Goal: Communication & Community: Answer question/provide support

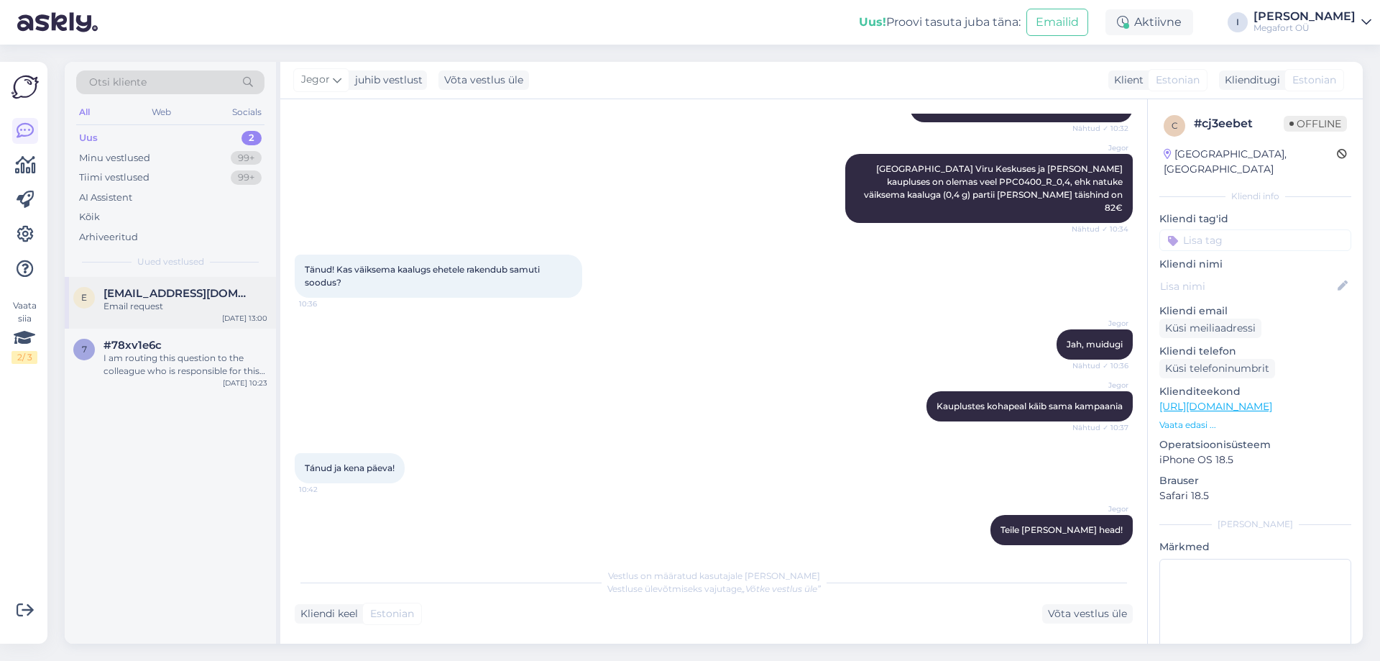
drag, startPoint x: 144, startPoint y: 310, endPoint x: 150, endPoint y: 306, distance: 7.8
click at [145, 310] on div "Email request" at bounding box center [186, 306] width 164 height 13
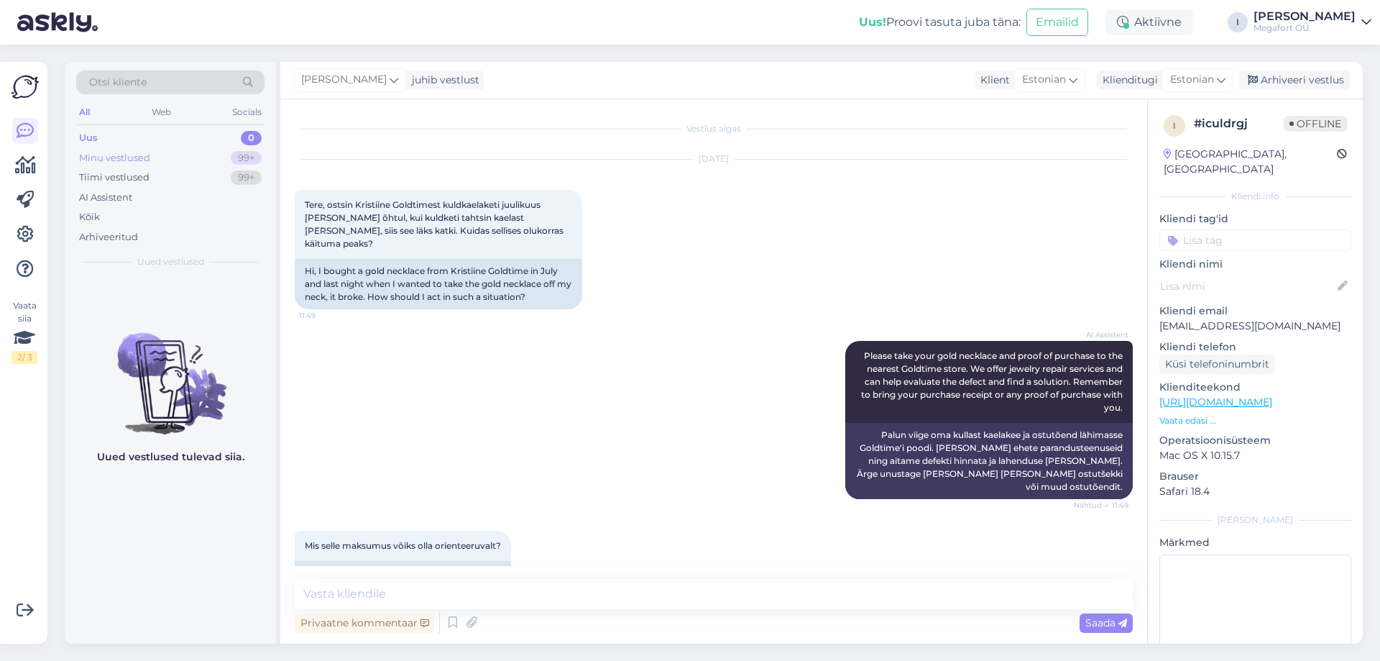
click at [129, 156] on div "Minu vestlused" at bounding box center [114, 158] width 71 height 14
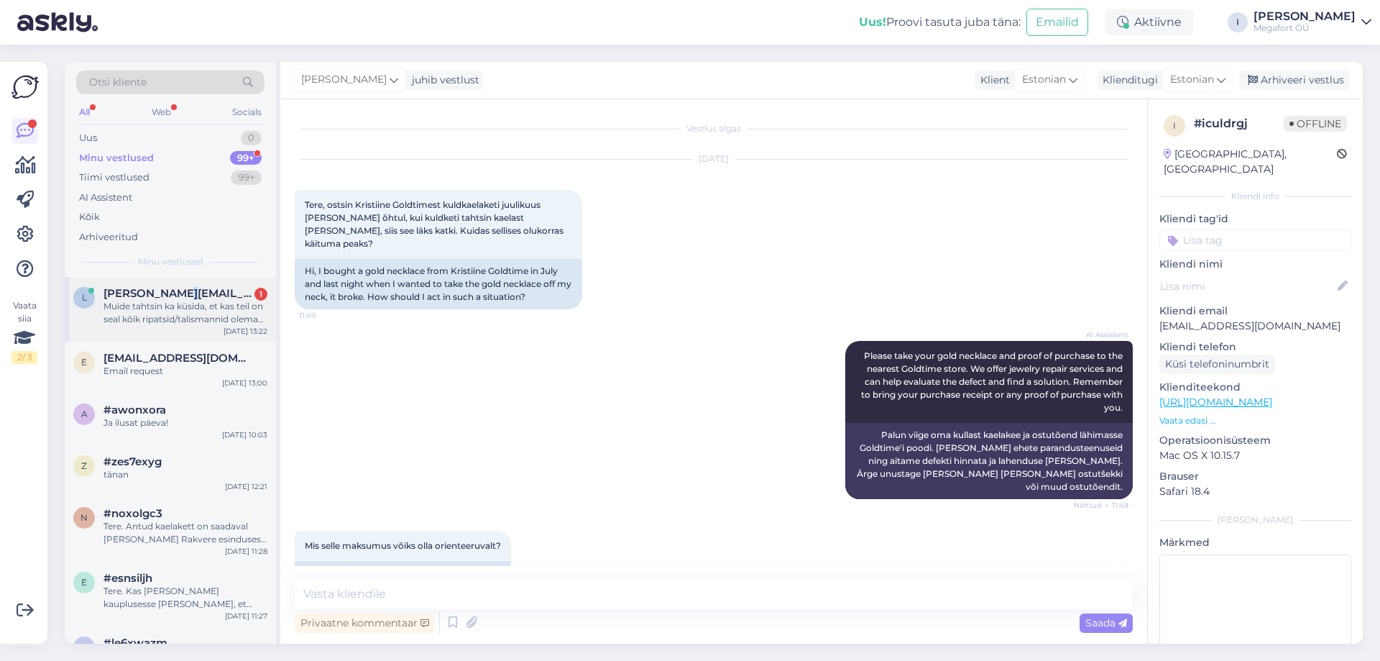
click at [160, 299] on span "[PERSON_NAME][EMAIL_ADDRESS][DOMAIN_NAME]" at bounding box center [179, 293] width 150 height 13
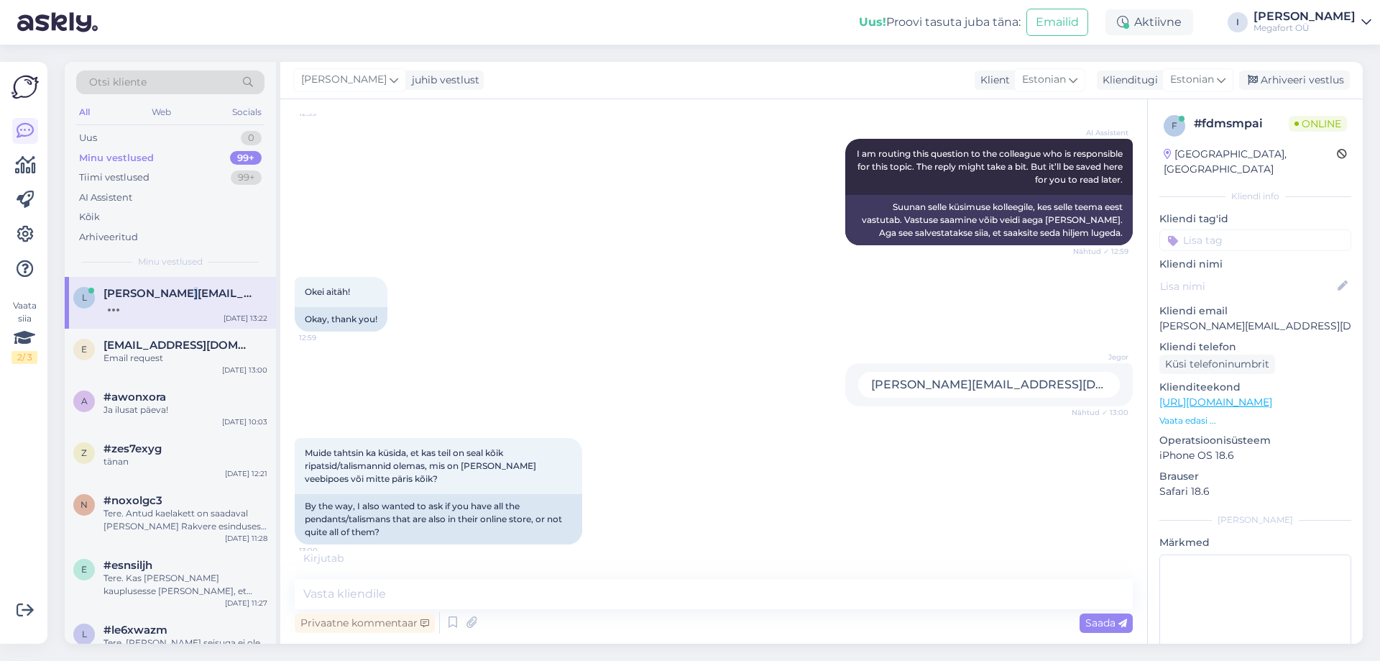
scroll to position [724, 0]
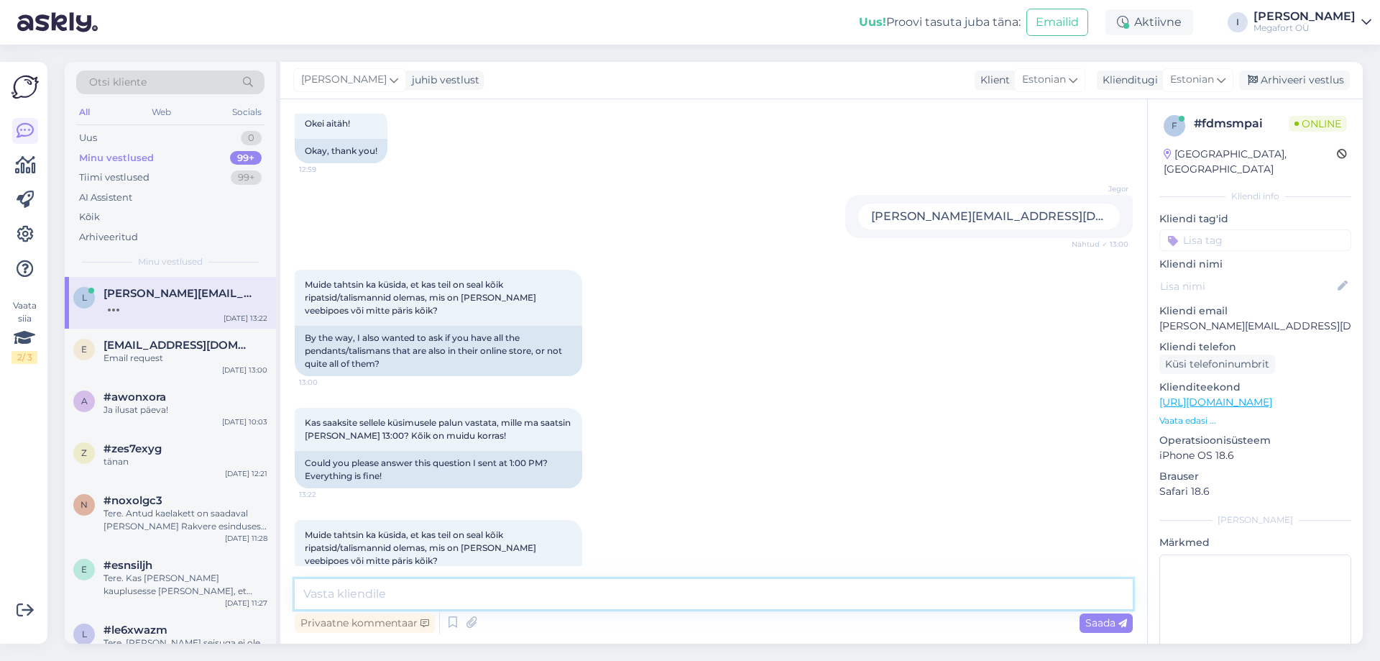
click at [564, 587] on textarea at bounding box center [714, 594] width 838 height 30
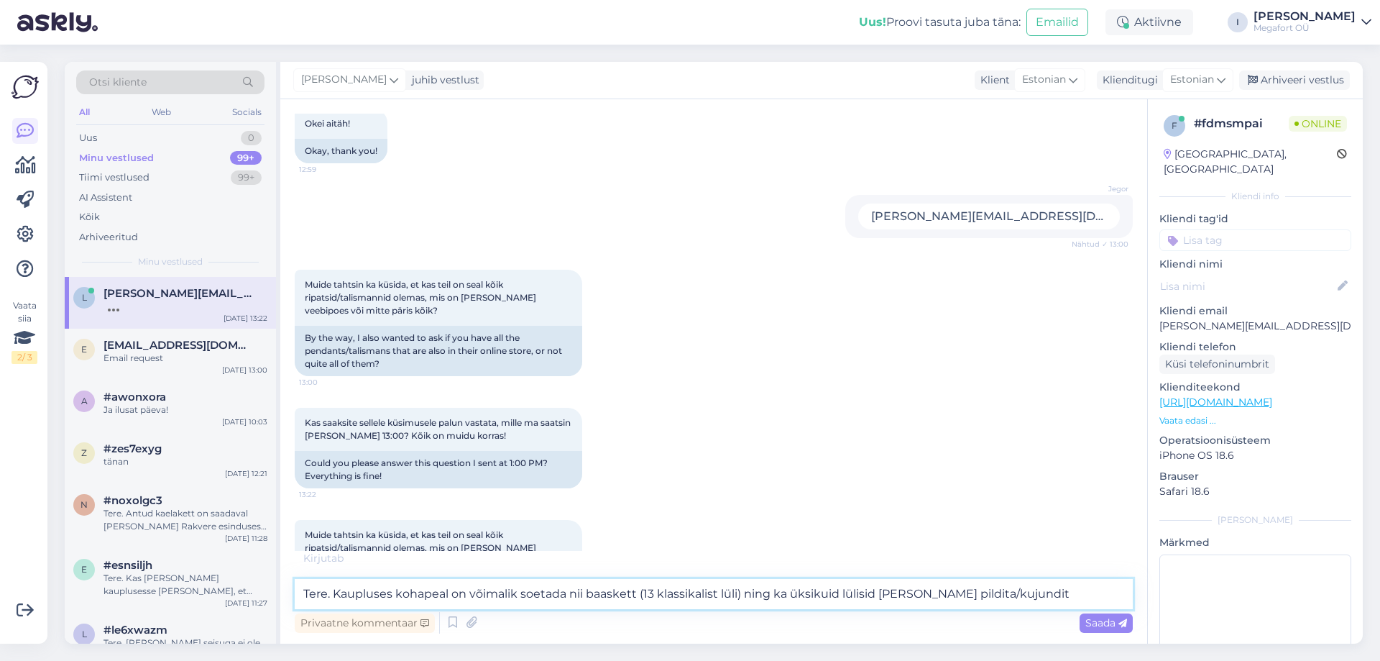
type textarea "Tere. Kaupluses kohapeal on võimalik soetada nii baaskett (13 klassikalist lüli…"
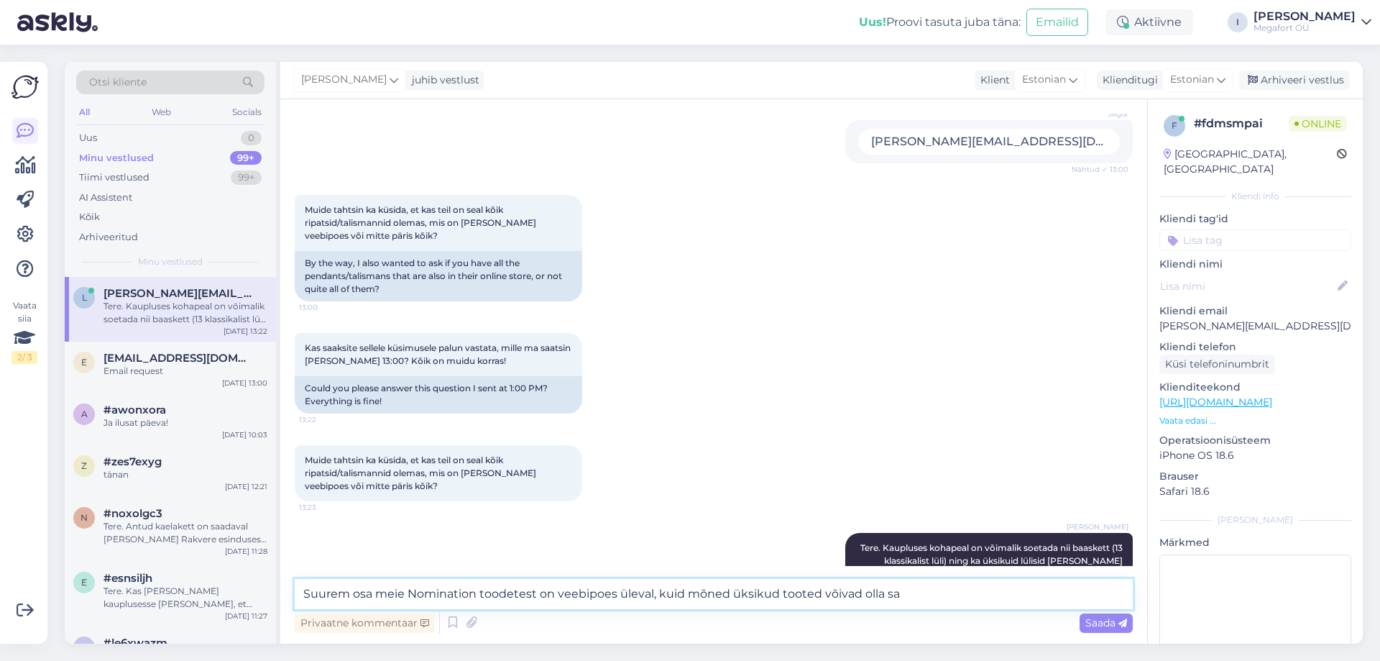
scroll to position [814, 0]
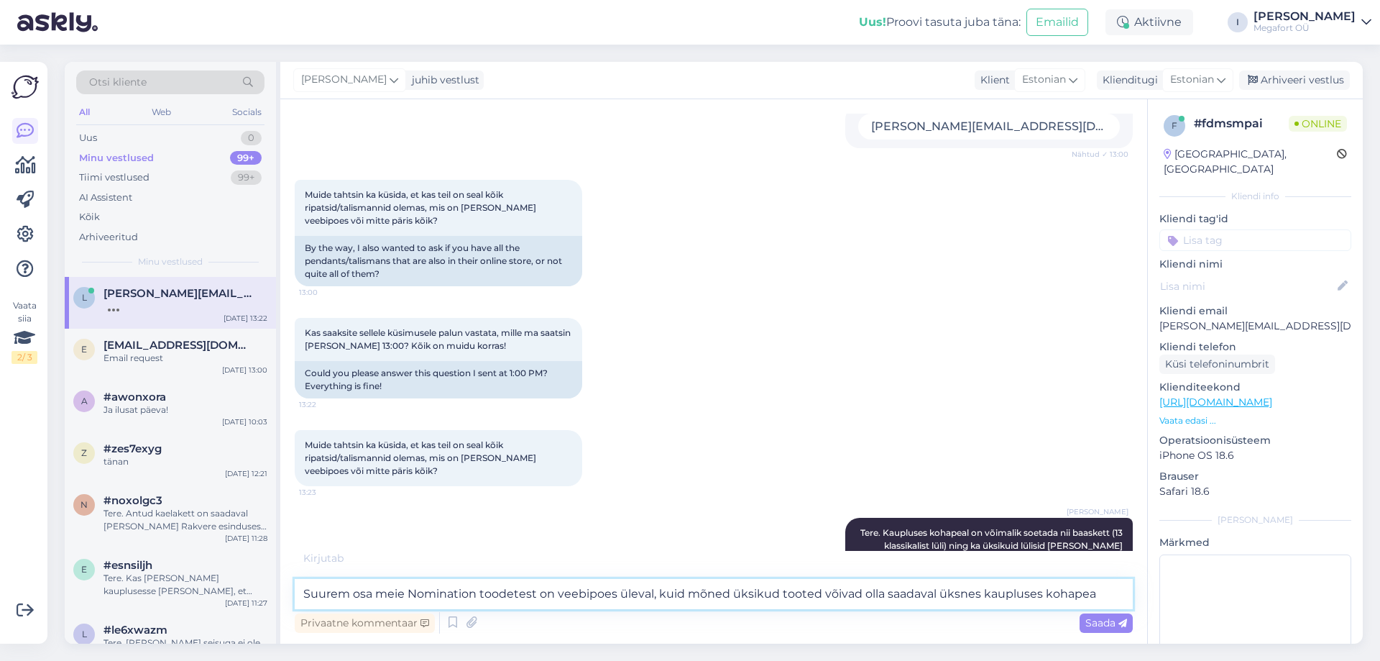
type textarea "Suurem osa meie Nomination toodetest on veebipoes üleval, kuid mõned üksikud to…"
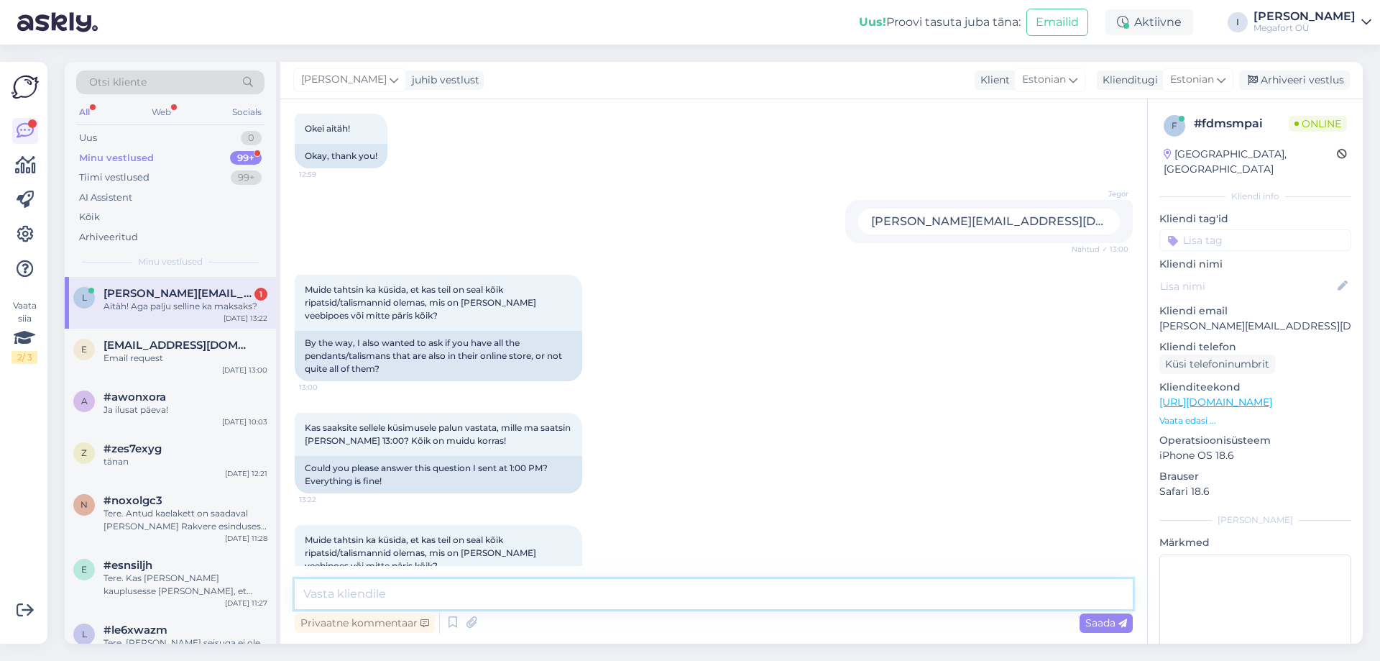
scroll to position [948, 0]
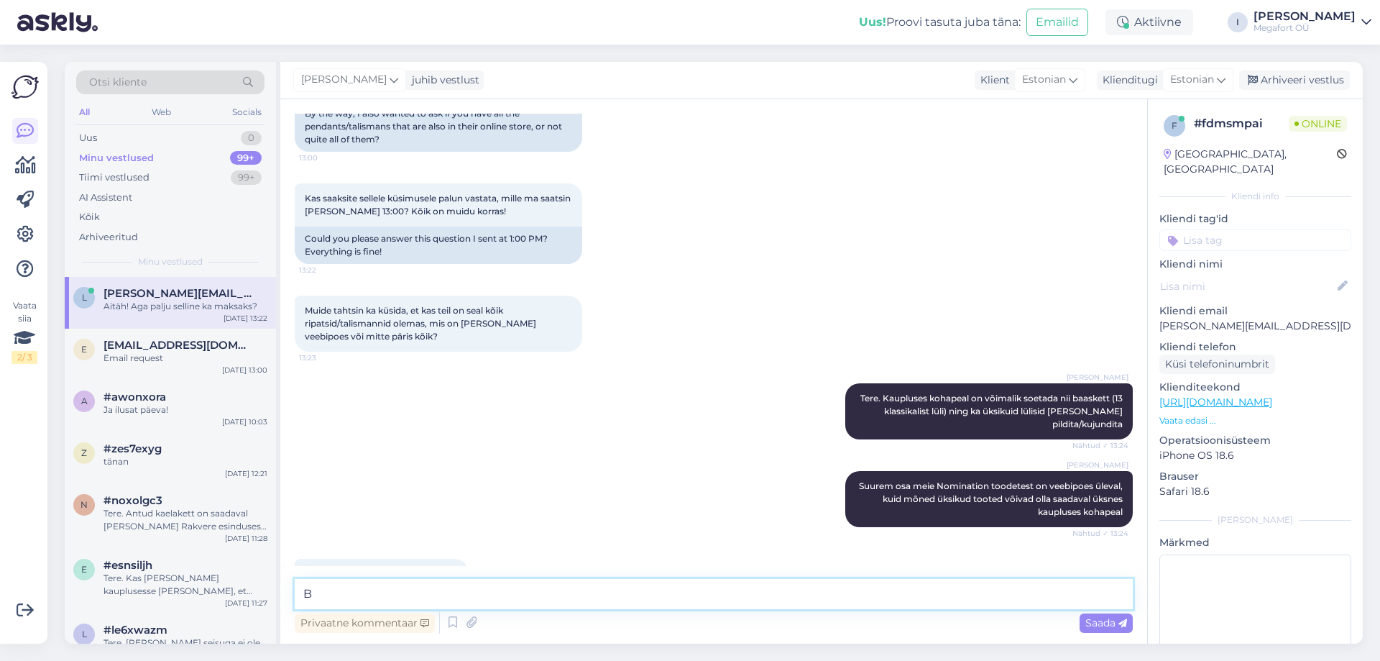
type textarea "B"
type textarea "Hõbedat tooni baaskäekett maksab 13.-, [PERSON_NAME] toonis 26.-. Baasketil on …"
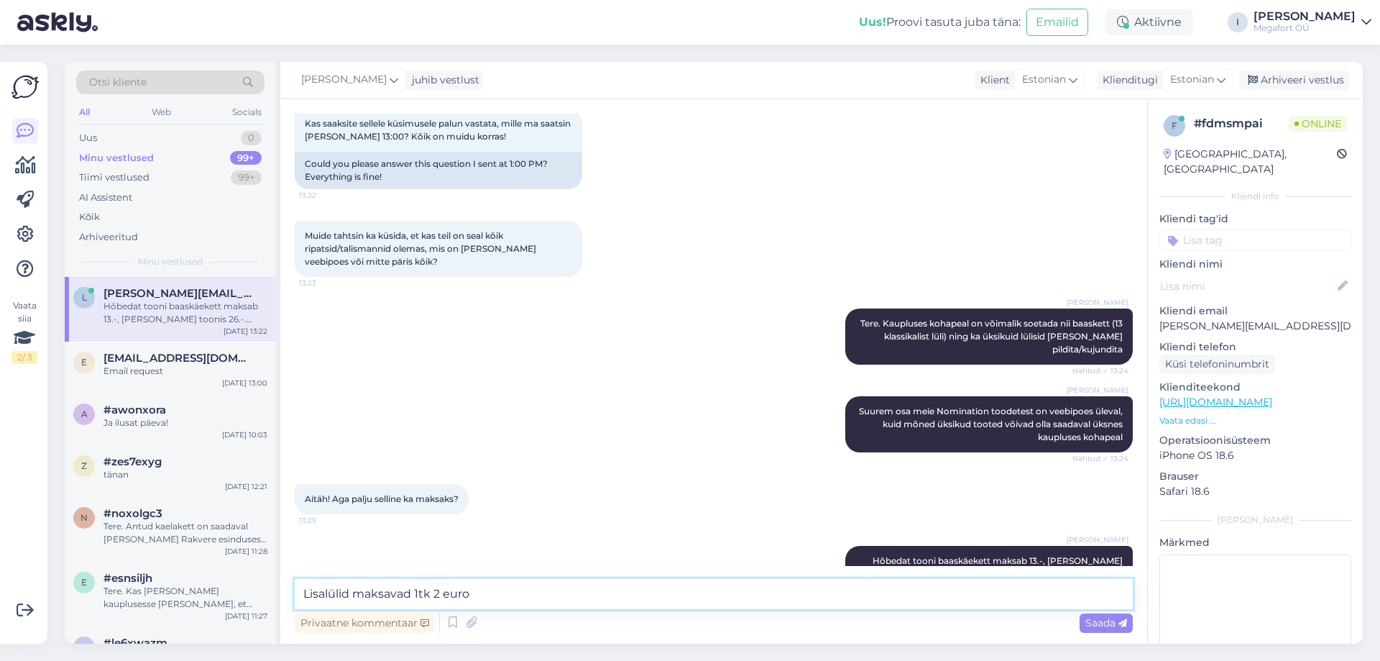
type textarea "Lisalülid maksavad 1tk 2 eurot"
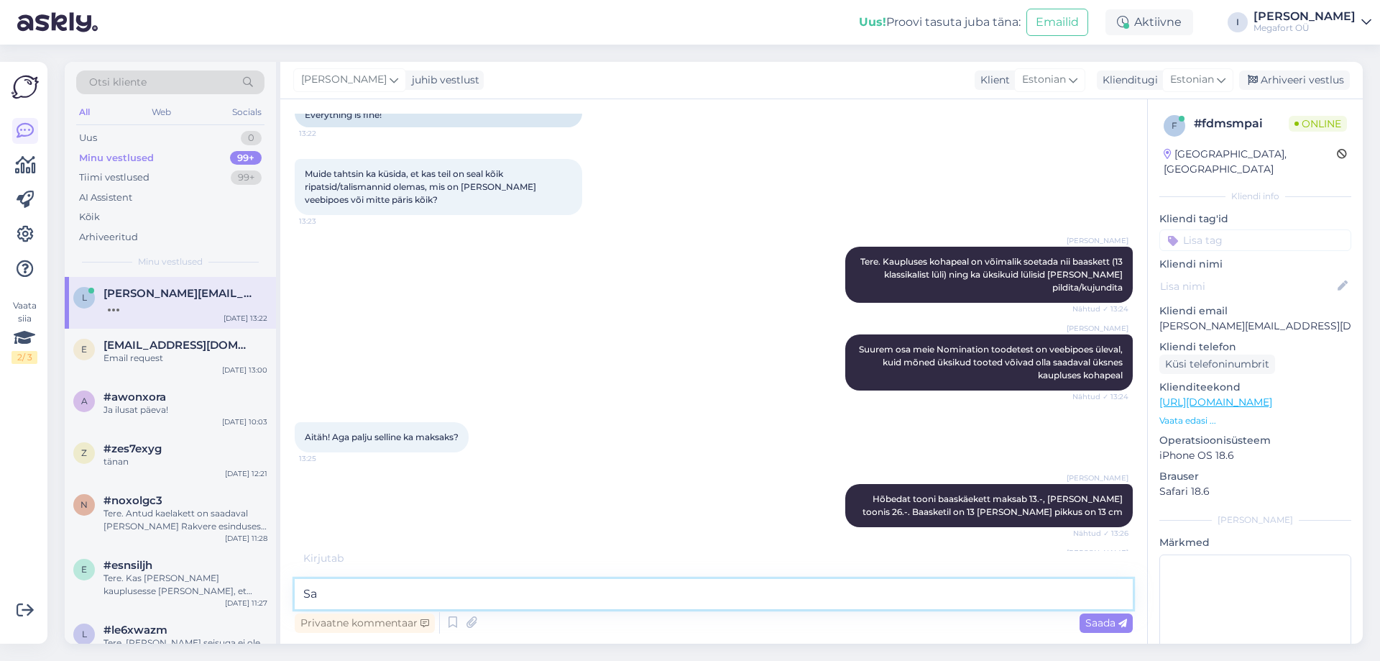
type textarea "S"
type textarea "Keskmine käe ümbermõõt on 18 cm"
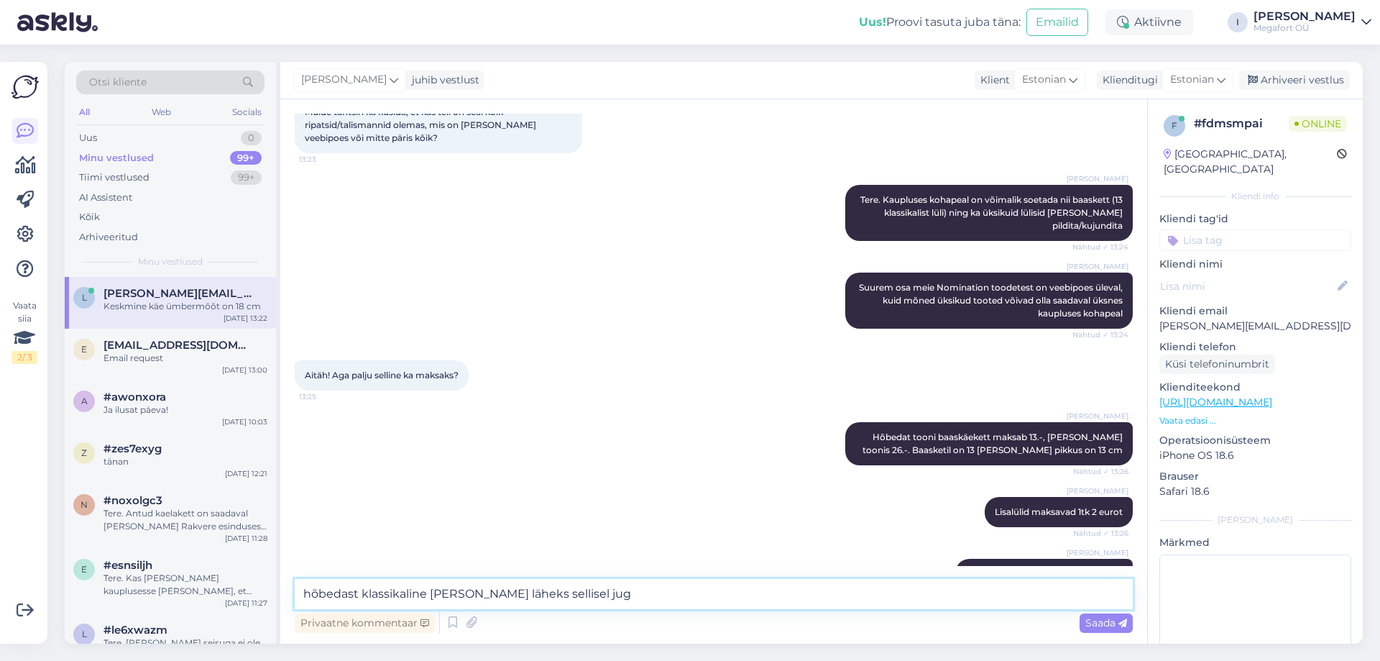
scroll to position [1221, 0]
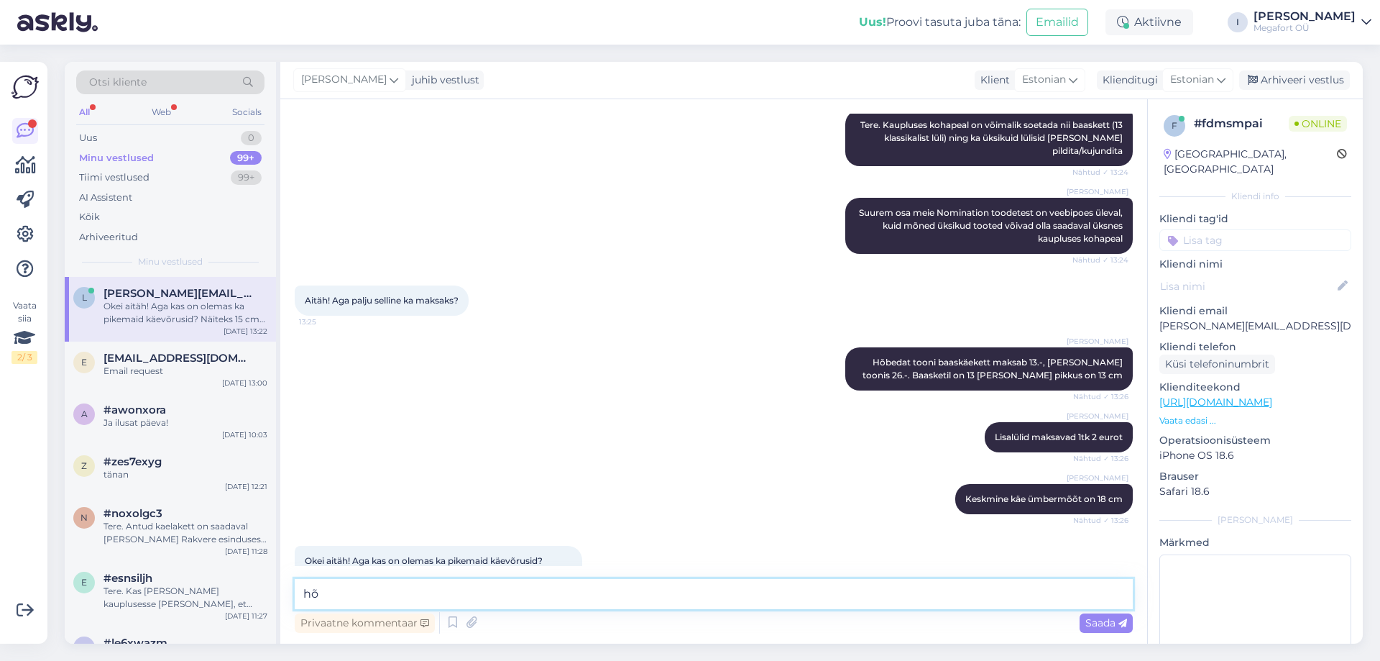
type textarea "h"
type textarea "K"
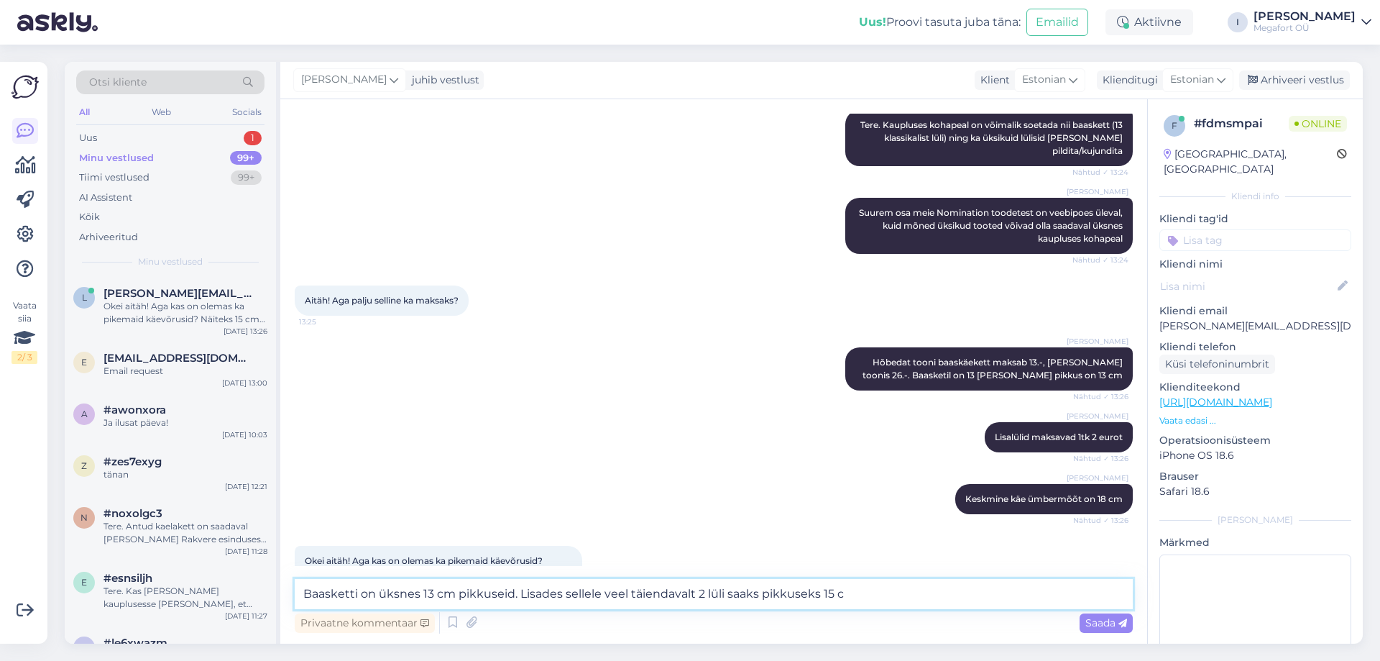
type textarea "Baasketti on üksnes 13 cm pikkuseid. Lisades sellele veel täiendavalt 2 lüli sa…"
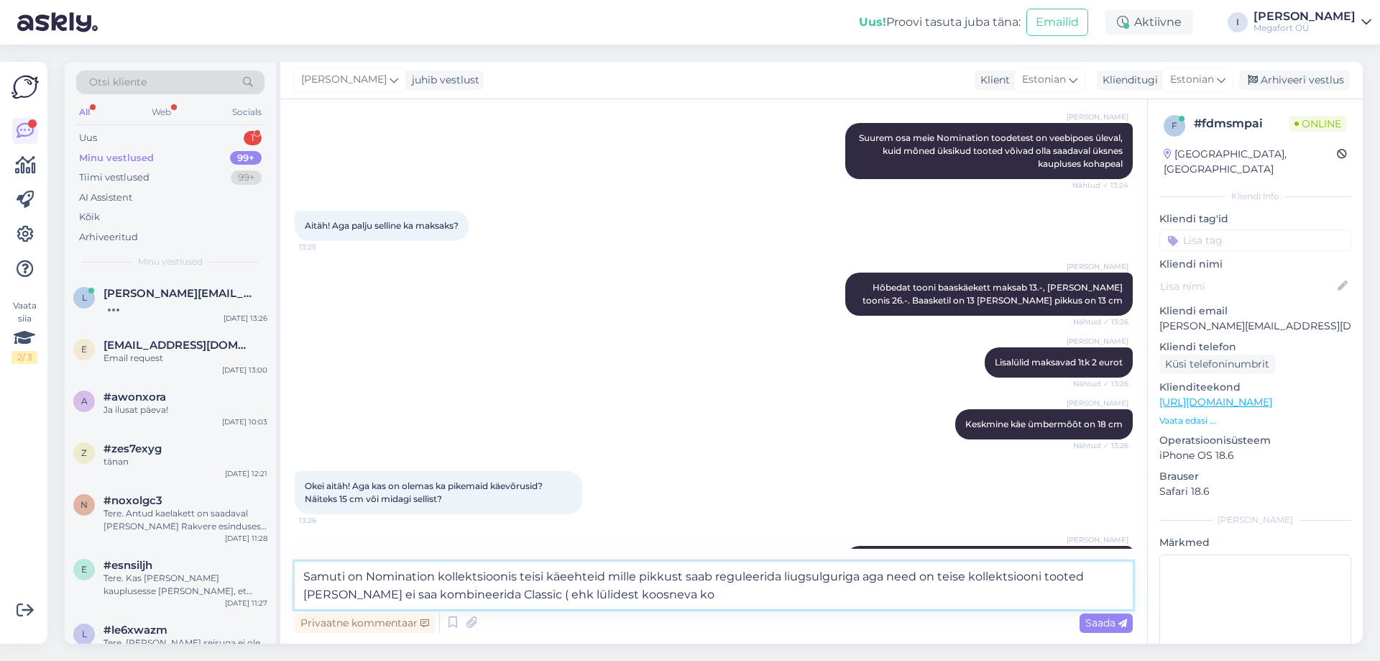
scroll to position [1388, 0]
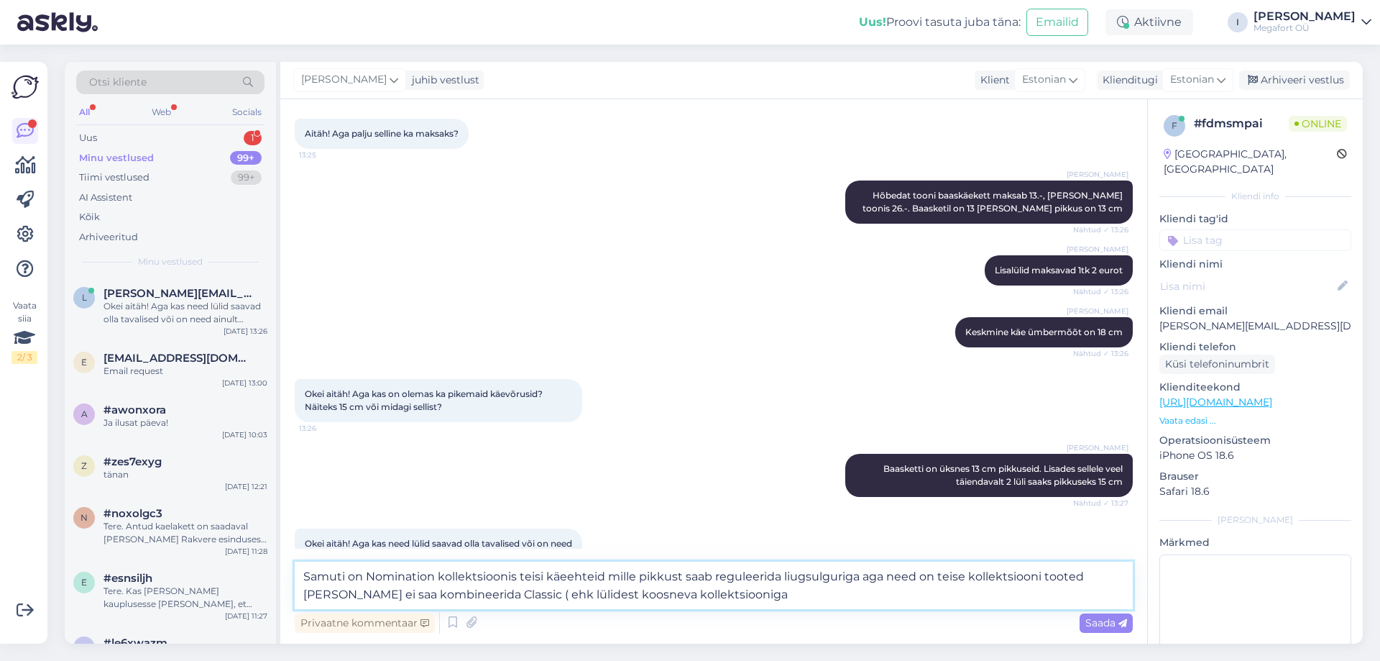
type textarea "Samuti on Nomination kollektsioonis teisi käeehteid mille pikkust saab reguleer…"
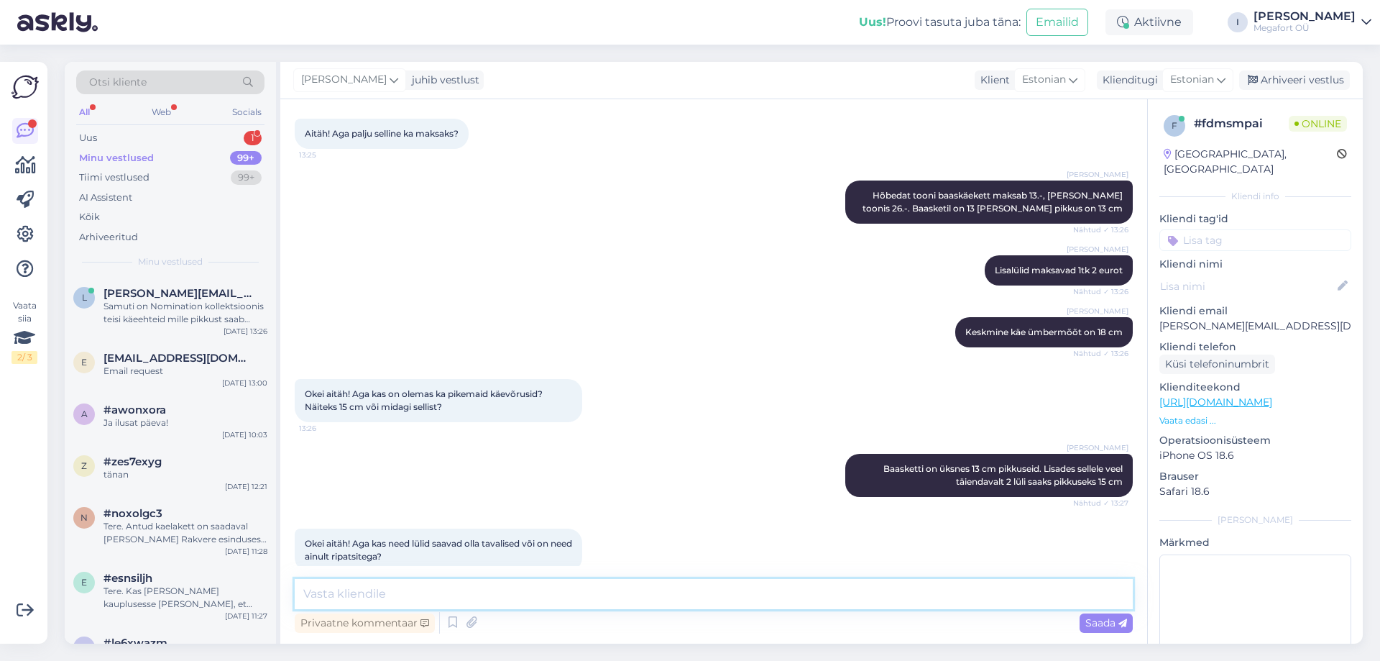
scroll to position [1471, 0]
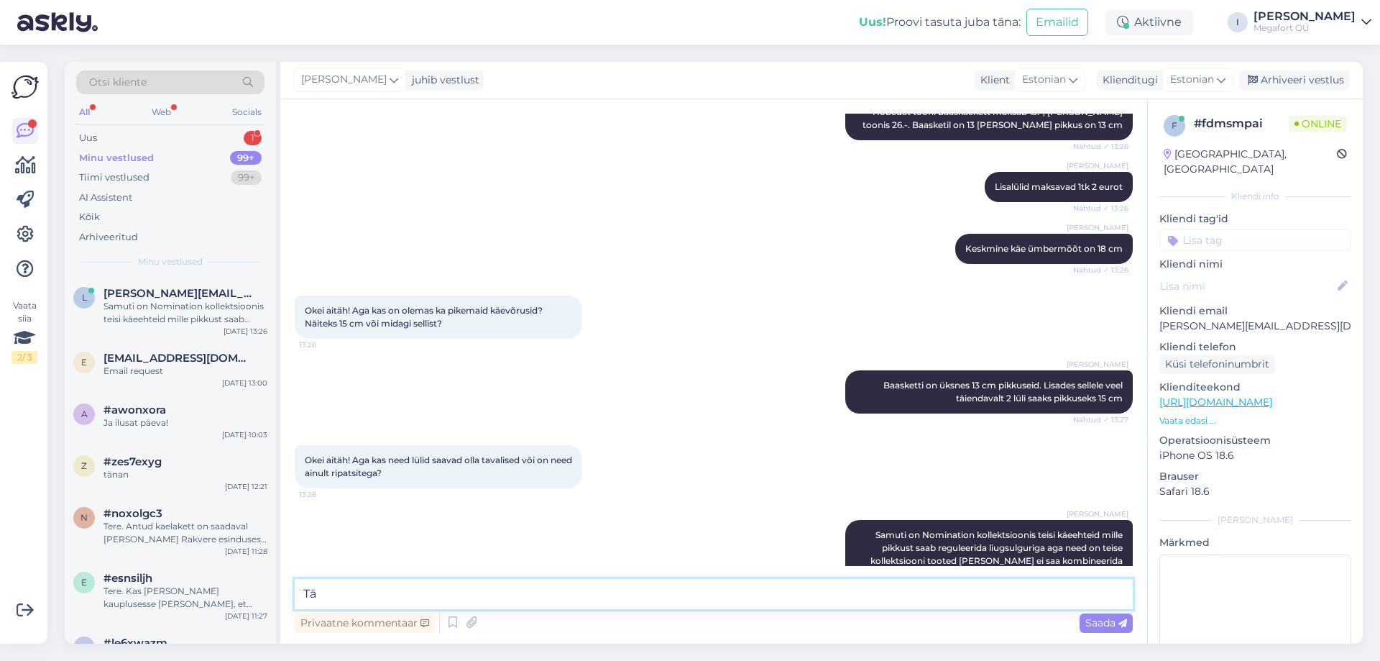
type textarea "T"
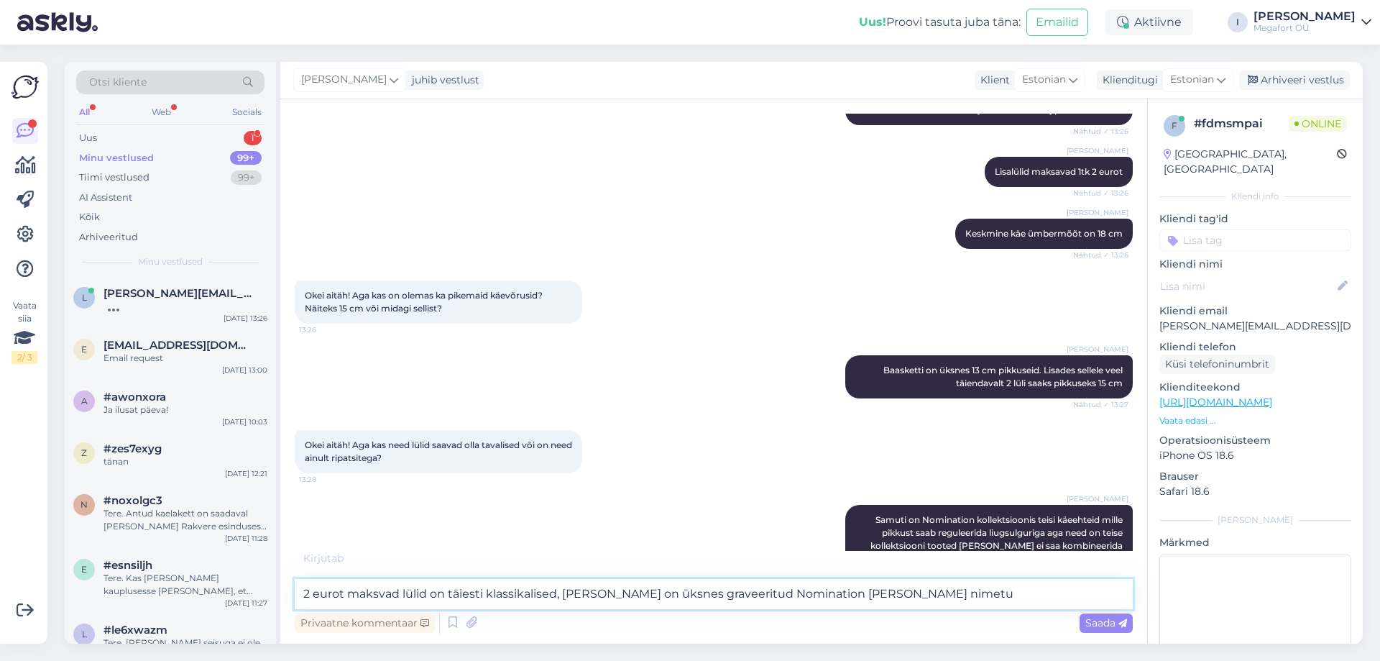
type textarea "2 eurot maksvad lülid on täiesti klassikalised, [PERSON_NAME] on üksnes graveer…"
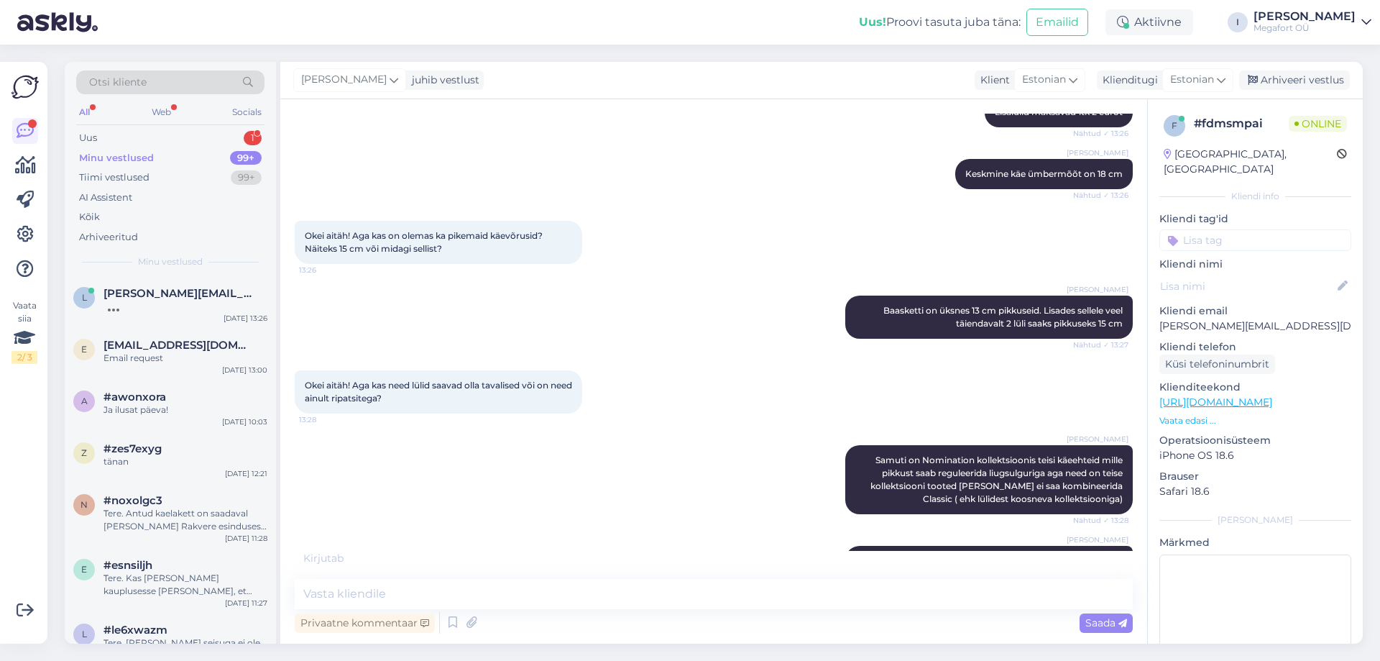
click at [465, 454] on div "[PERSON_NAME] on Nomination kollektsioonis teisi käeehteid mille pikkust saab r…" at bounding box center [714, 479] width 838 height 101
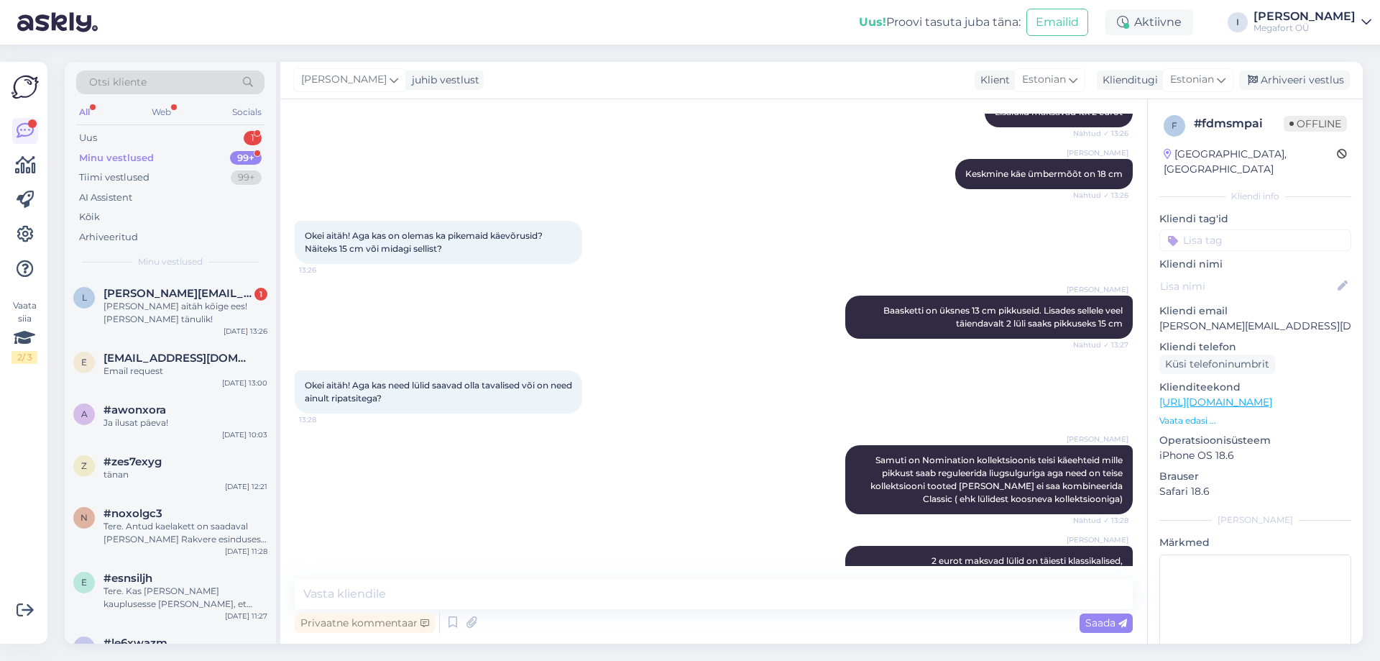
scroll to position [1608, 0]
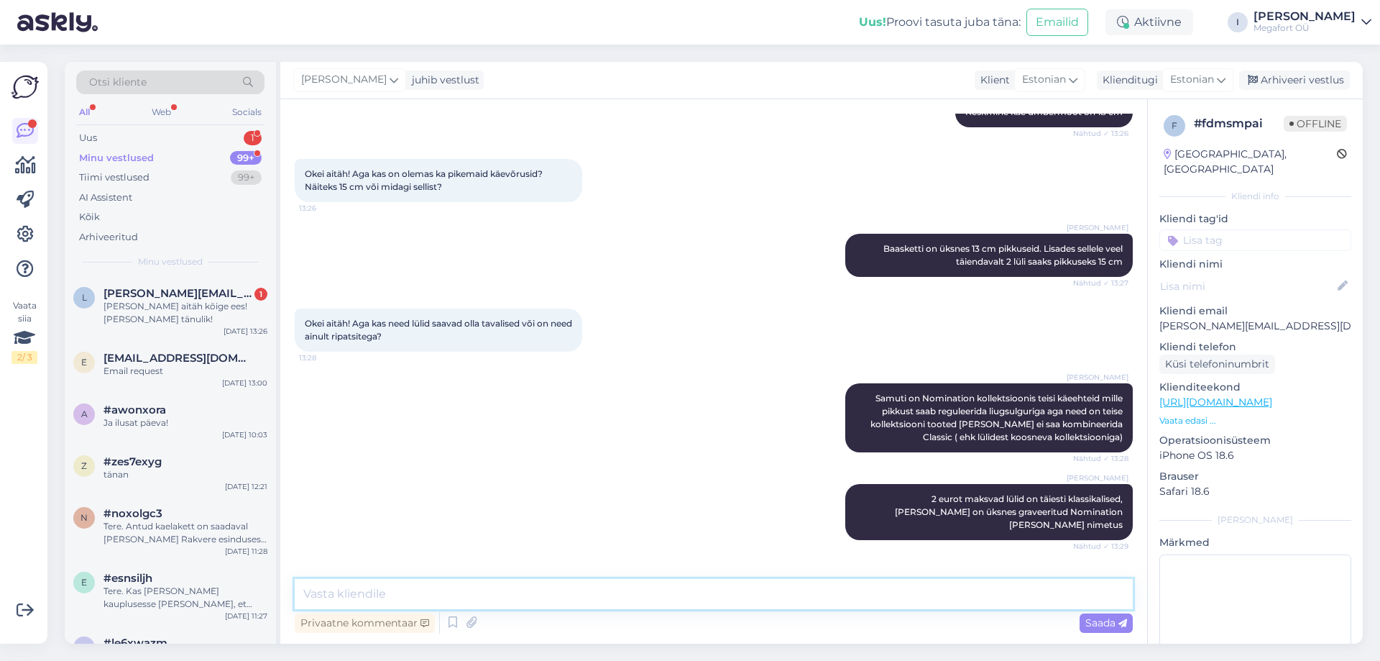
click at [449, 586] on textarea at bounding box center [714, 594] width 838 height 30
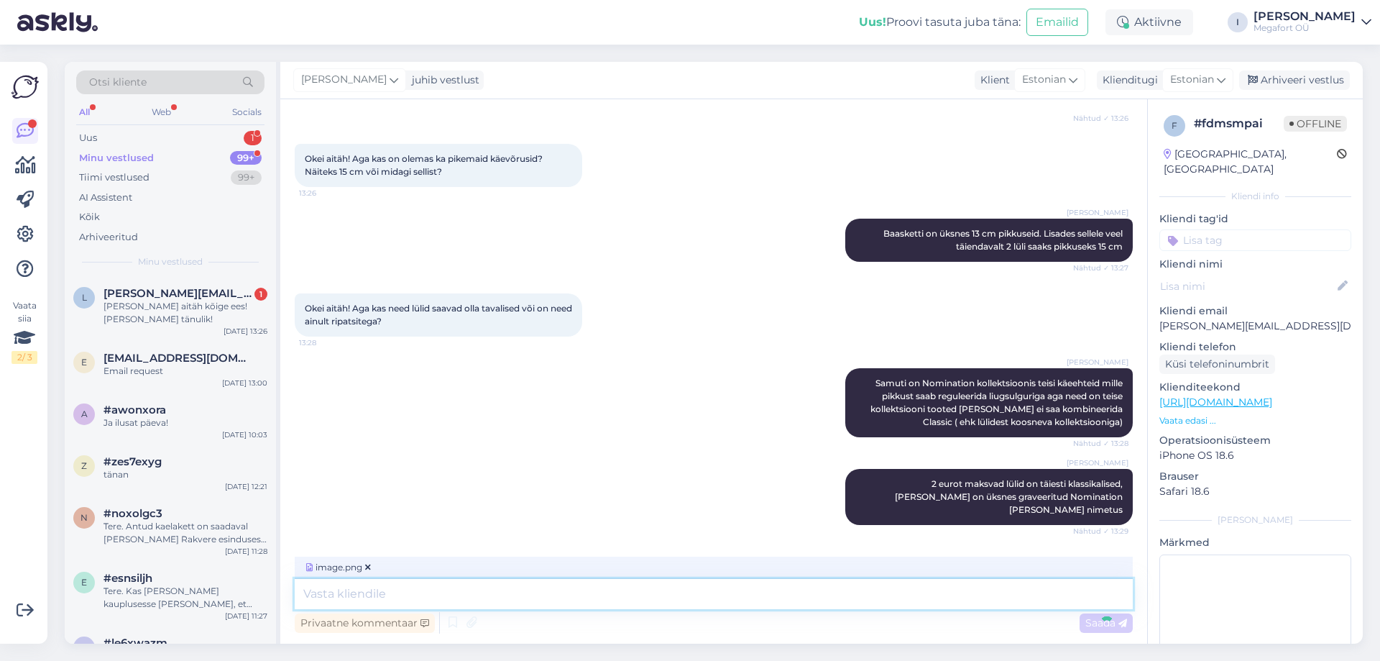
scroll to position [1699, 0]
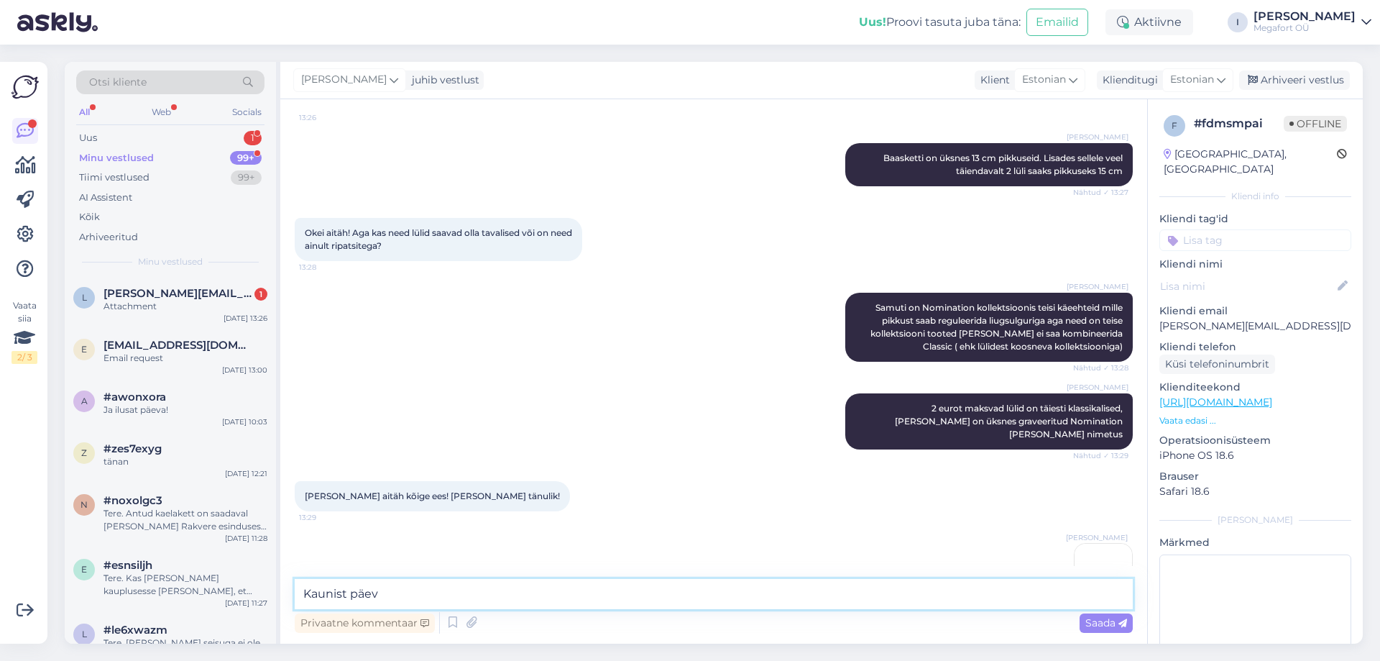
type textarea "Kaunist päeva"
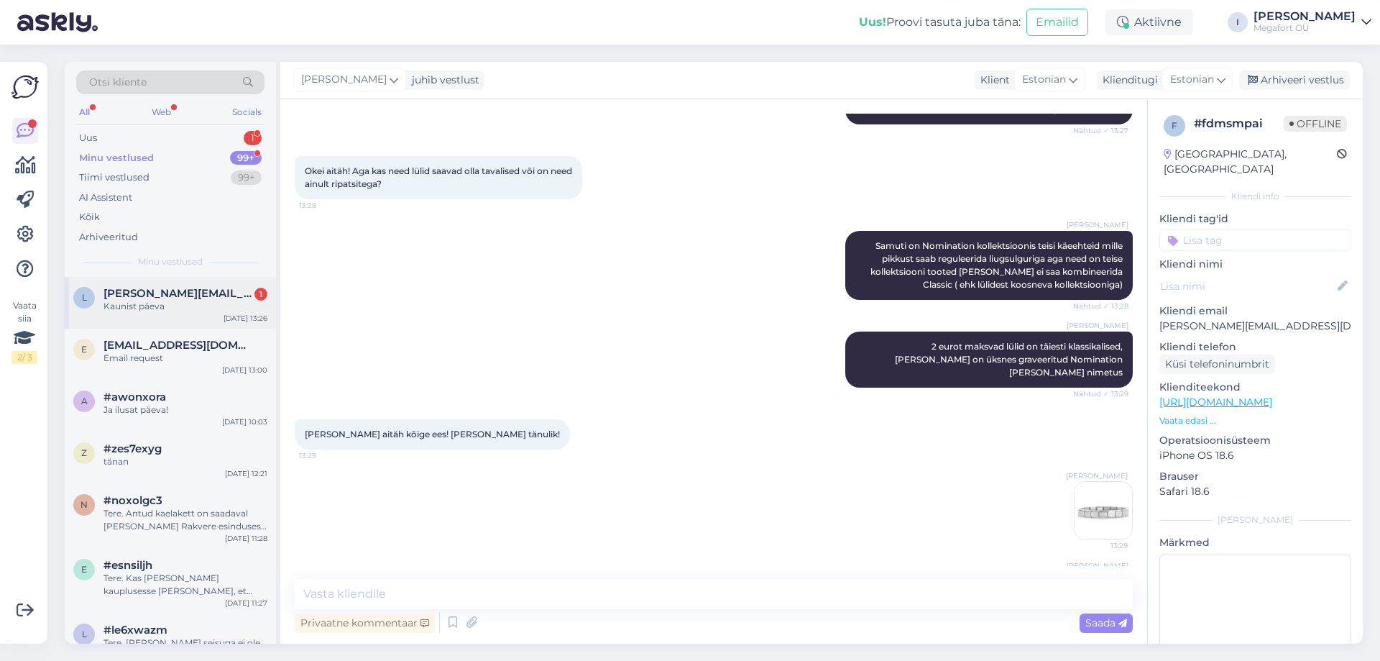
click at [185, 311] on div "Kaunist päeva" at bounding box center [186, 306] width 164 height 13
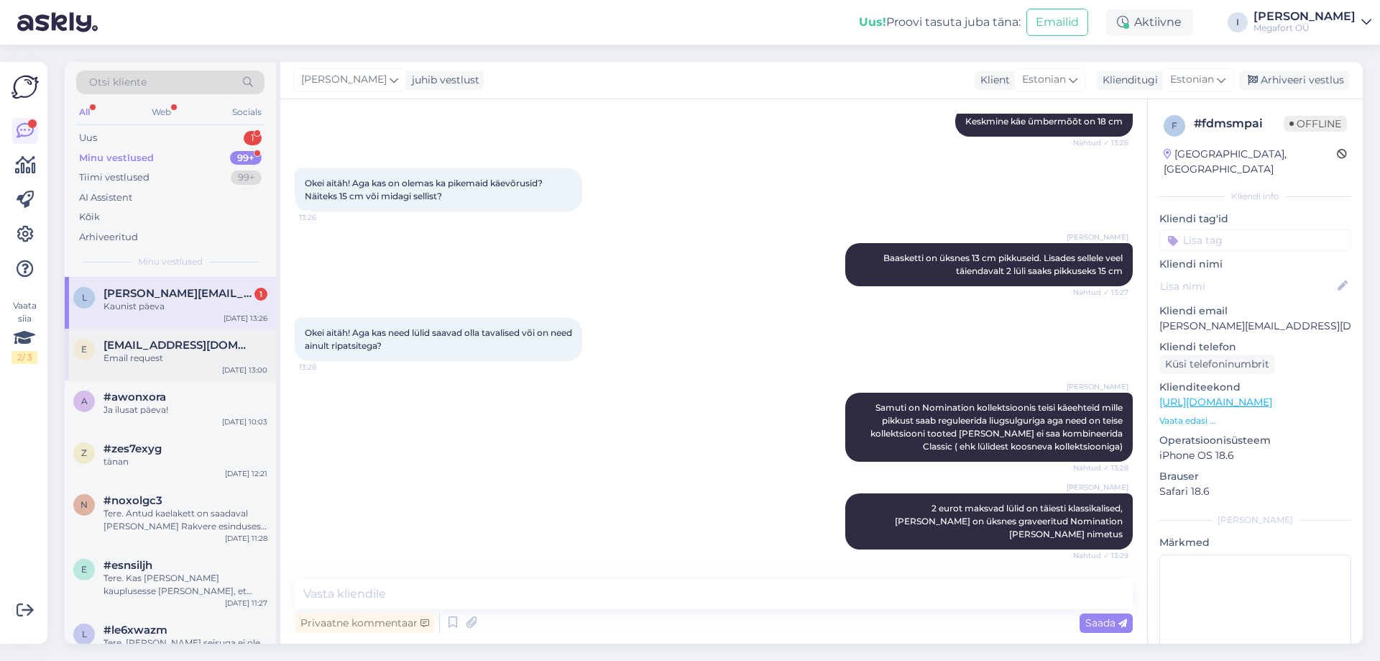
click at [177, 370] on div "e [EMAIL_ADDRESS][DOMAIN_NAME] Email request [DATE] 13:00" at bounding box center [170, 355] width 211 height 52
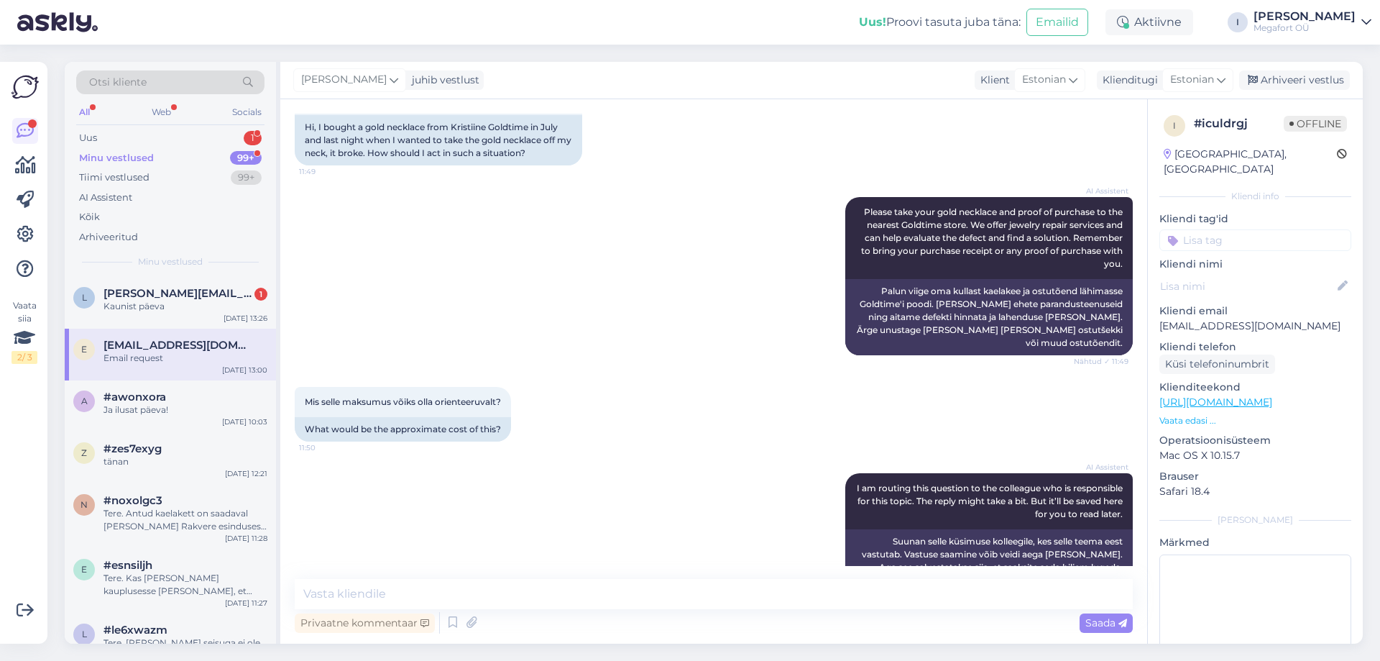
scroll to position [222, 0]
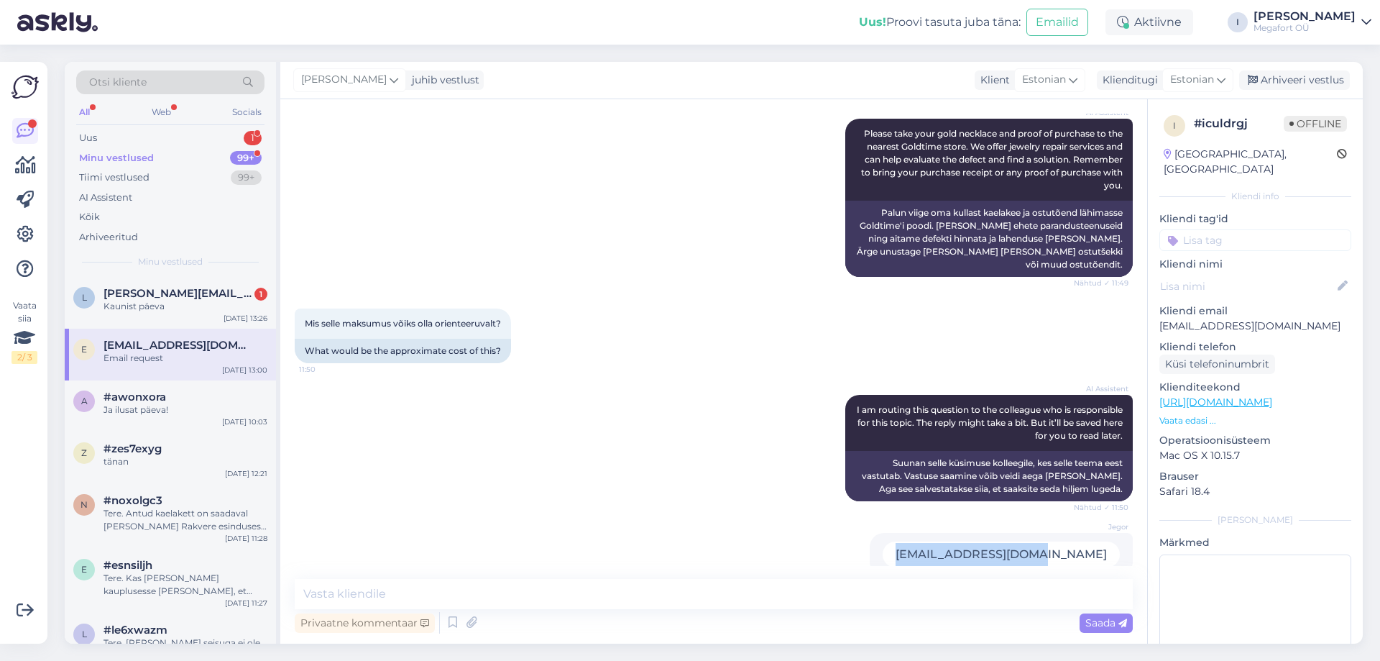
drag, startPoint x: 947, startPoint y: 528, endPoint x: 1121, endPoint y: 532, distance: 174.7
click at [1121, 533] on div "Jegor [EMAIL_ADDRESS][DOMAIN_NAME] 13:00" at bounding box center [1001, 554] width 263 height 43
copy div "[EMAIL_ADDRESS][DOMAIN_NAME]"
click at [728, 535] on div "Jegor [EMAIL_ADDRESS][DOMAIN_NAME] 13:00" at bounding box center [714, 554] width 838 height 75
click at [499, 599] on textarea at bounding box center [714, 594] width 838 height 30
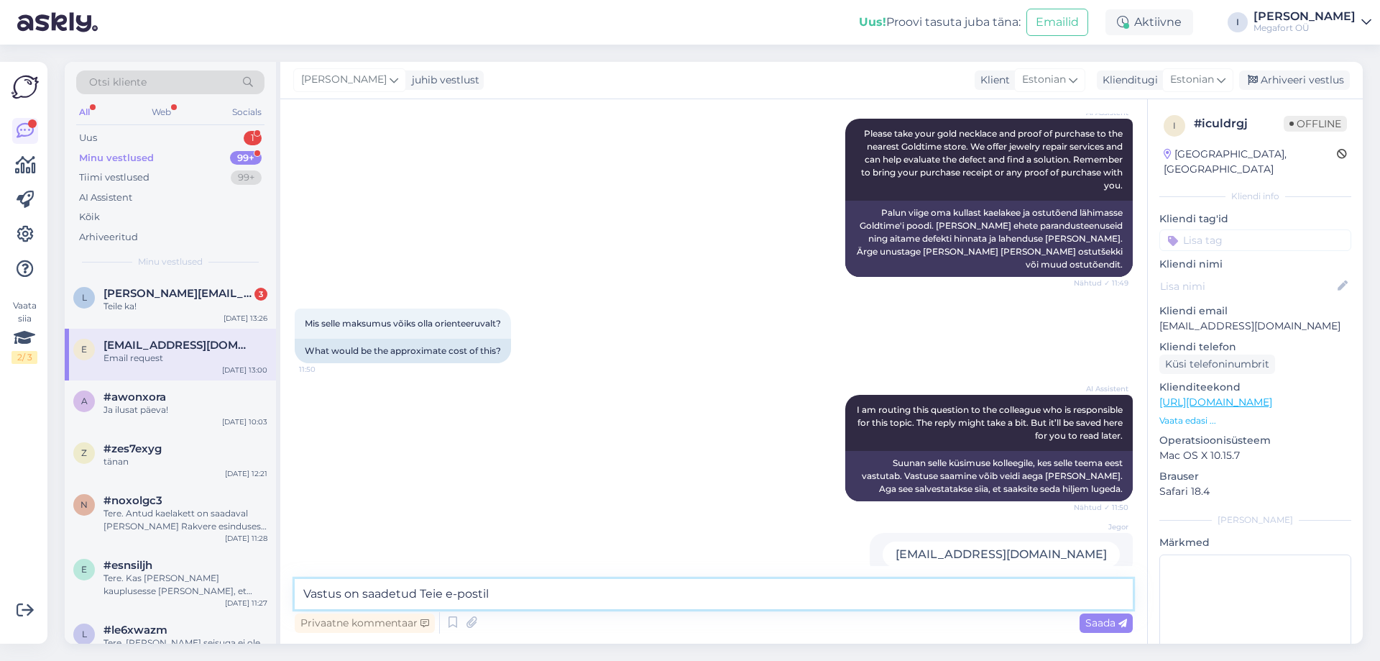
type textarea "Vastus on saadetud Teie e-postile"
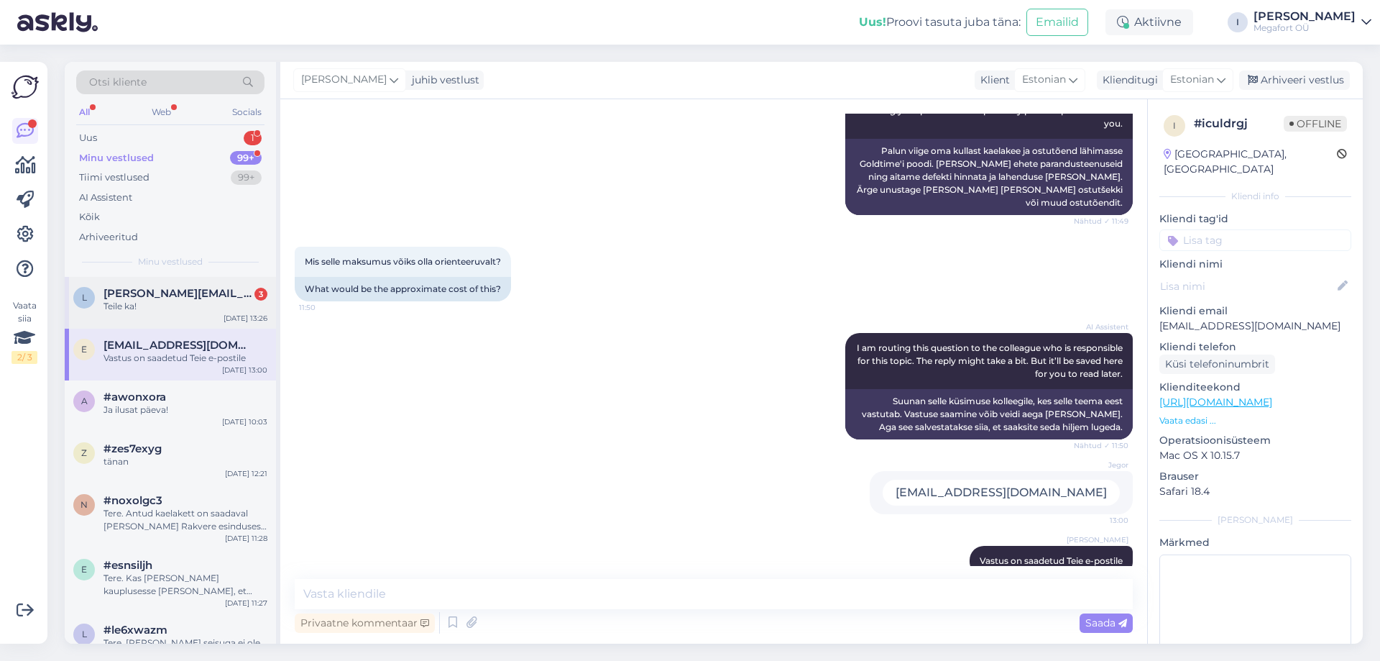
click at [147, 300] on div "Teile ka!" at bounding box center [186, 306] width 164 height 13
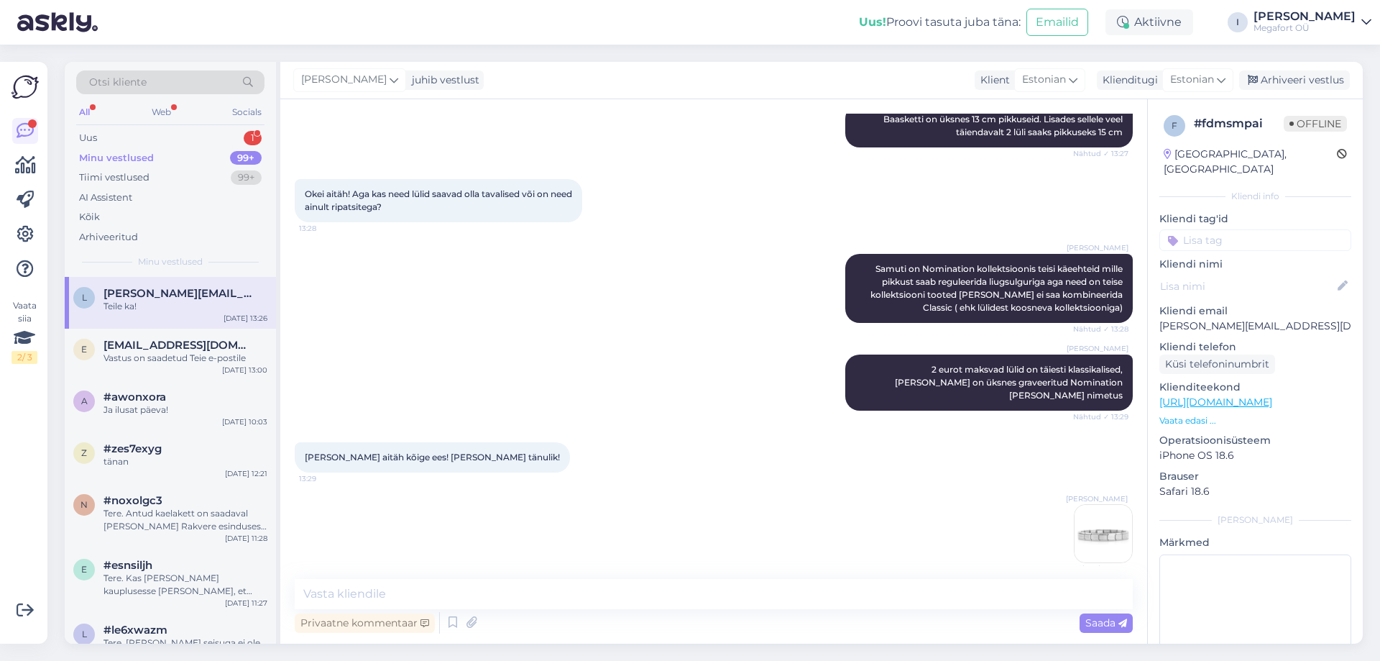
scroll to position [1884, 0]
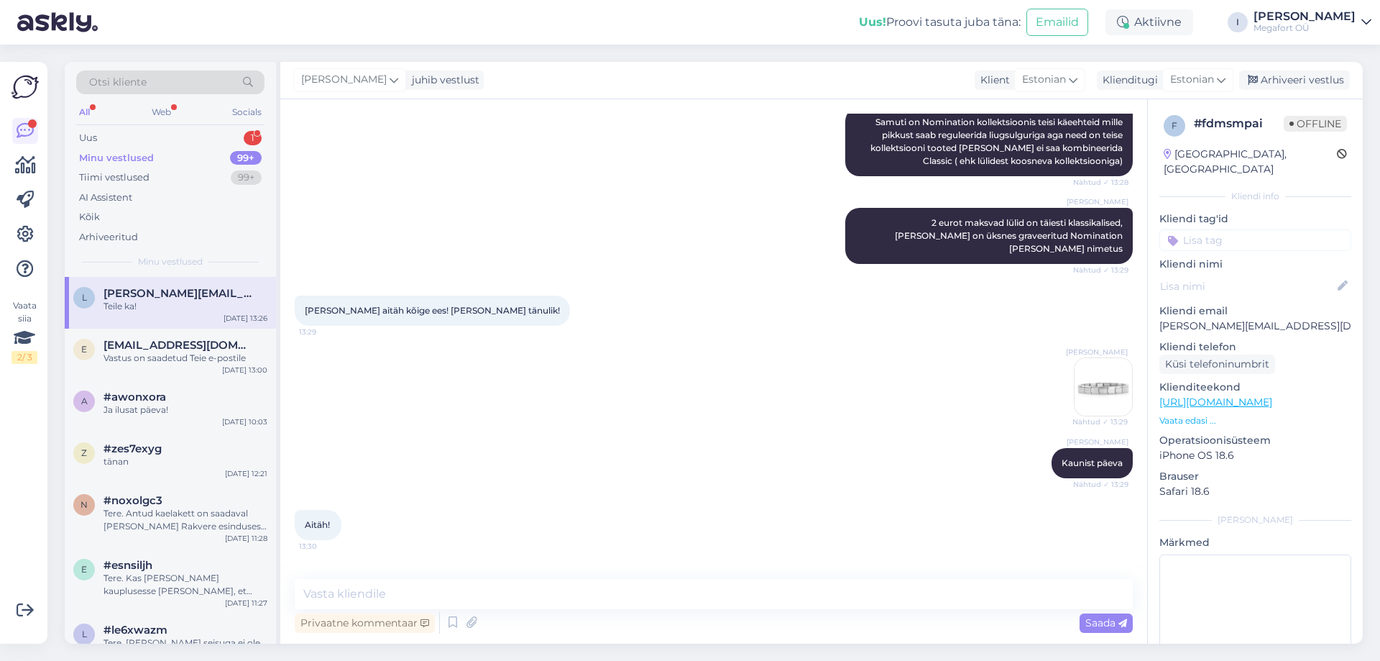
click at [1101, 358] on img at bounding box center [1104, 387] width 58 height 58
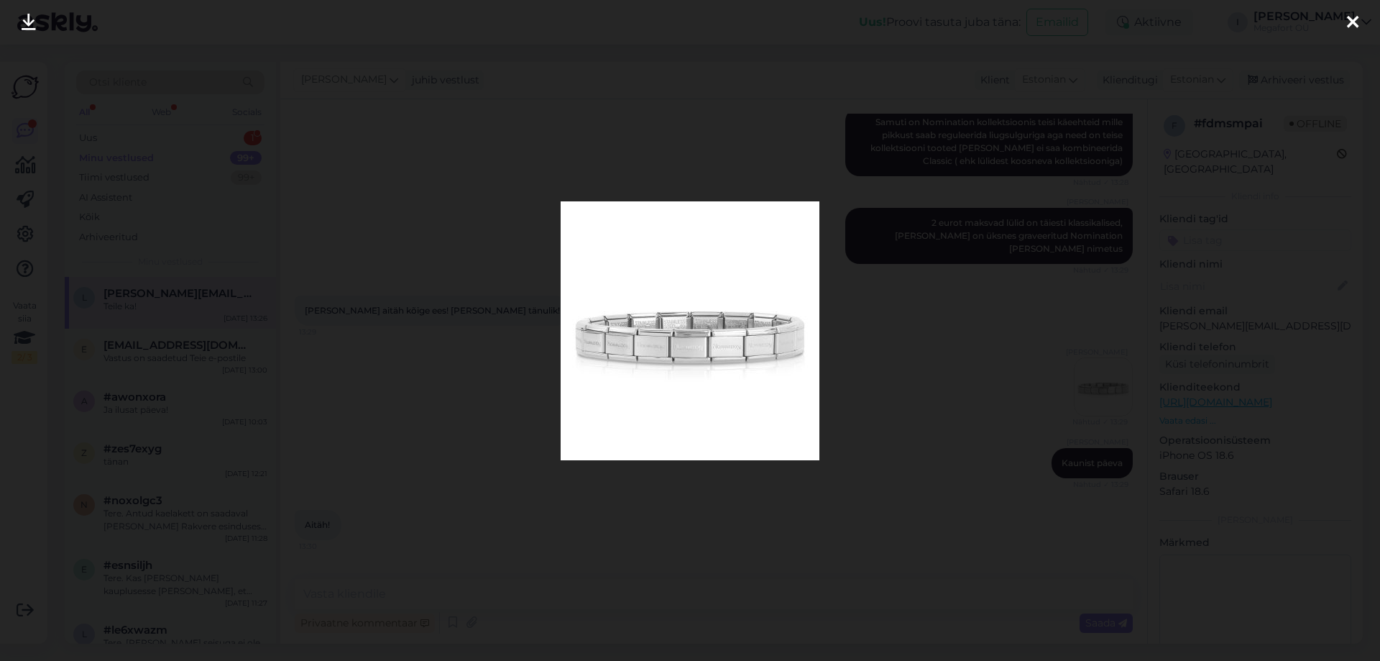
click at [881, 410] on div at bounding box center [690, 330] width 1380 height 661
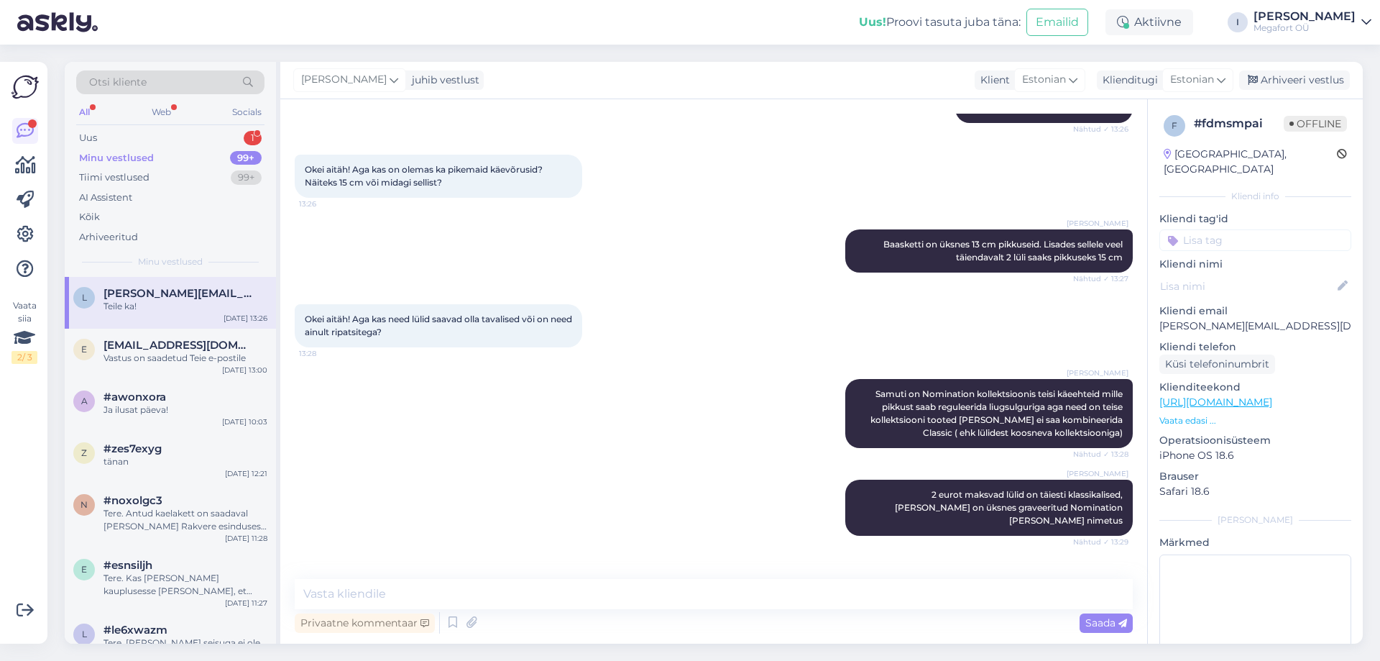
scroll to position [1668, 0]
